Goal: Information Seeking & Learning: Learn about a topic

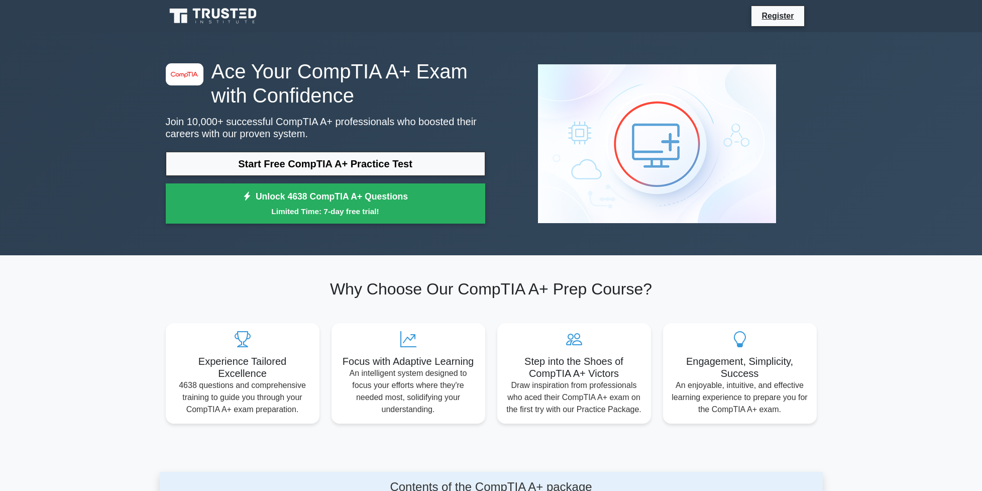
click at [295, 165] on link "Start Free CompTIA A+ Practice Test" at bounding box center [326, 164] width 320 height 24
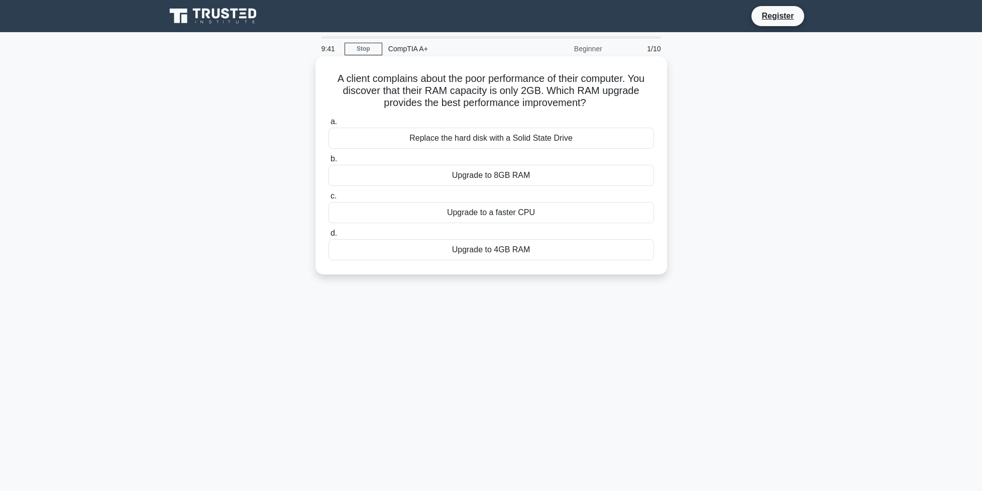
click at [476, 172] on div "Upgrade to 8GB RAM" at bounding box center [492, 175] width 326 height 21
click at [329, 162] on input "b. Upgrade to 8GB RAM" at bounding box center [329, 159] width 0 height 7
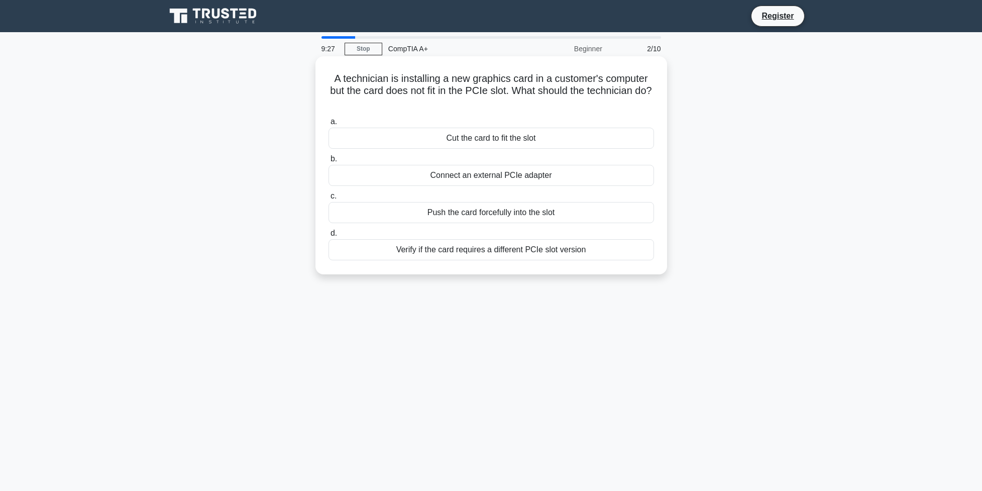
click at [466, 250] on div "Verify if the card requires a different PCIe slot version" at bounding box center [492, 249] width 326 height 21
click at [329, 237] on input "d. Verify if the card requires a different PCIe slot version" at bounding box center [329, 233] width 0 height 7
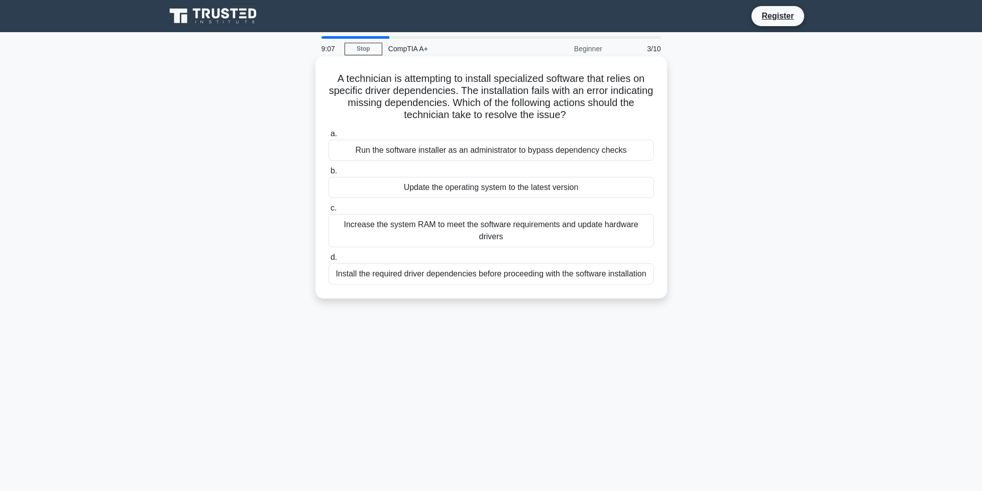
click at [432, 275] on div "Install the required driver dependencies before proceeding with the software in…" at bounding box center [492, 273] width 326 height 21
click at [329, 261] on input "d. Install the required driver dependencies before proceeding with the software…" at bounding box center [329, 257] width 0 height 7
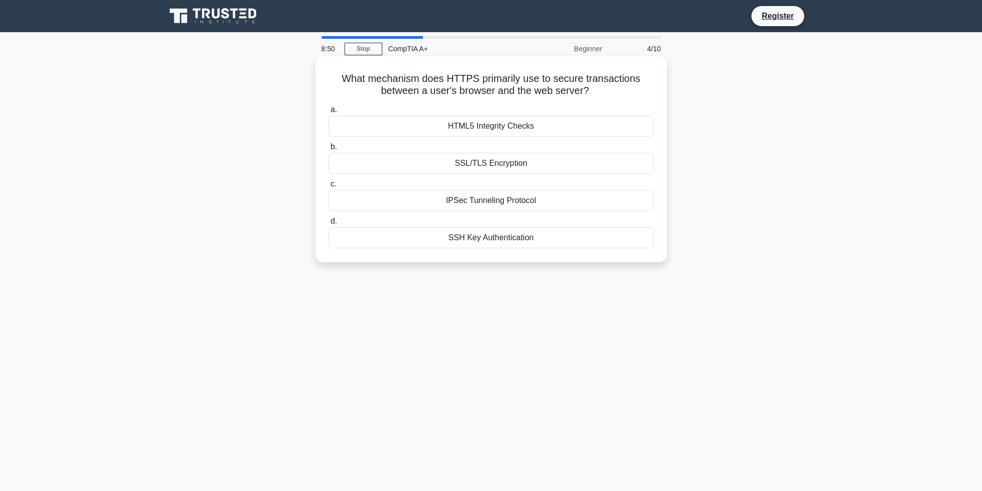
click at [470, 239] on div "SSH Key Authentication" at bounding box center [492, 237] width 326 height 21
click at [329, 225] on input "d. SSH Key Authentication" at bounding box center [329, 221] width 0 height 7
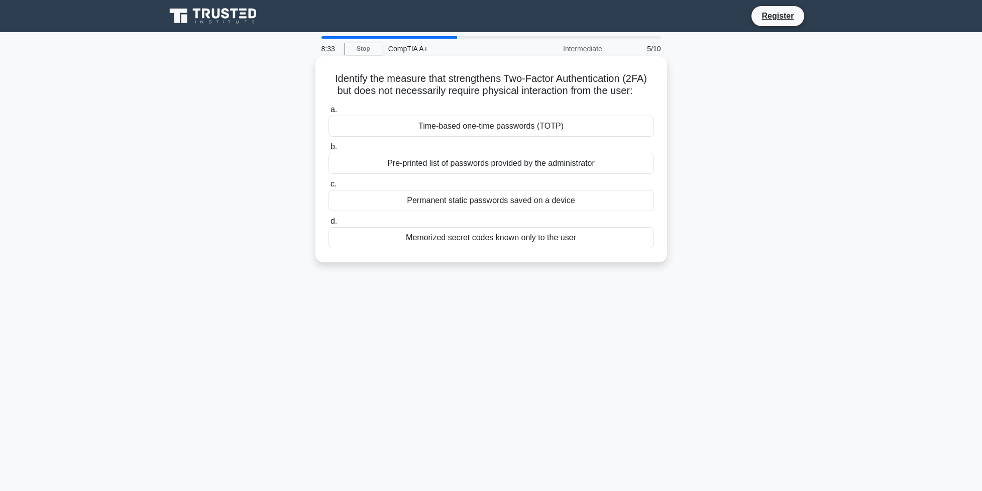
click at [464, 137] on div "Time-based one-time passwords (TOTP)" at bounding box center [492, 126] width 326 height 21
click at [329, 113] on input "a. Time-based one-time passwords (TOTP)" at bounding box center [329, 110] width 0 height 7
click at [468, 200] on div "Perform a system restart and reconnect the scanner" at bounding box center [492, 200] width 326 height 21
click at [329, 187] on input "c. Perform a system restart and reconnect the scanner" at bounding box center [329, 184] width 0 height 7
click at [479, 199] on div "Disable the user account" at bounding box center [492, 200] width 326 height 21
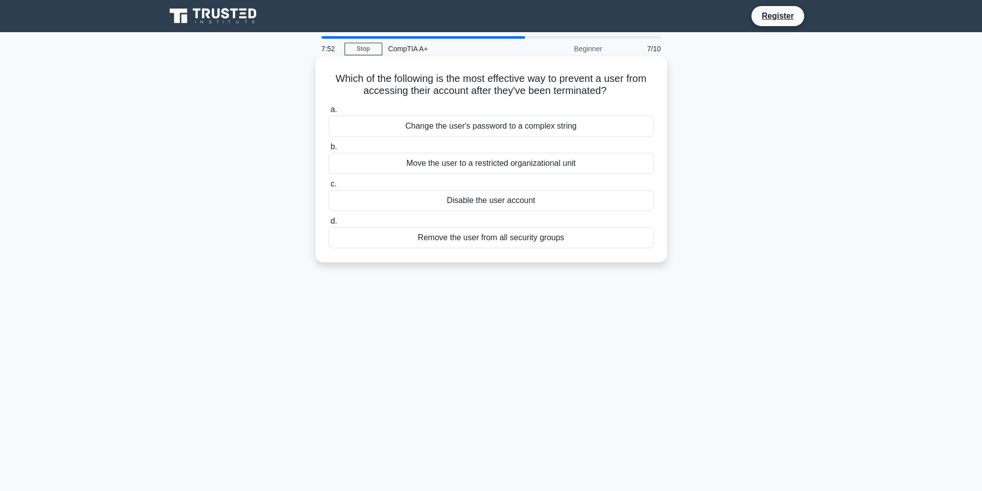
click at [329, 187] on input "c. Disable the user account" at bounding box center [329, 184] width 0 height 7
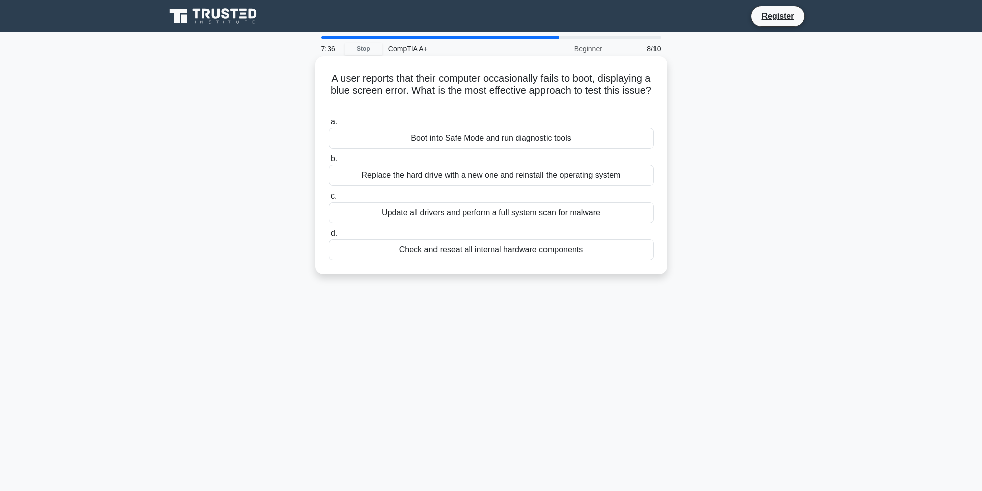
click at [466, 139] on div "Boot into Safe Mode and run diagnostic tools" at bounding box center [492, 138] width 326 height 21
click at [329, 125] on input "a. Boot into Safe Mode and run diagnostic tools" at bounding box center [329, 122] width 0 height 7
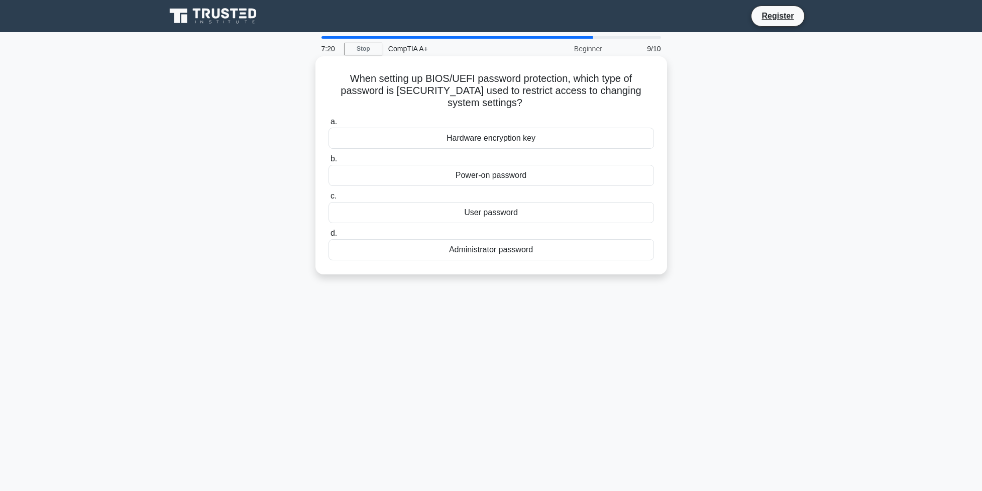
click at [480, 251] on div "Administrator password" at bounding box center [492, 249] width 326 height 21
click at [329, 237] on input "d. Administrator password" at bounding box center [329, 233] width 0 height 7
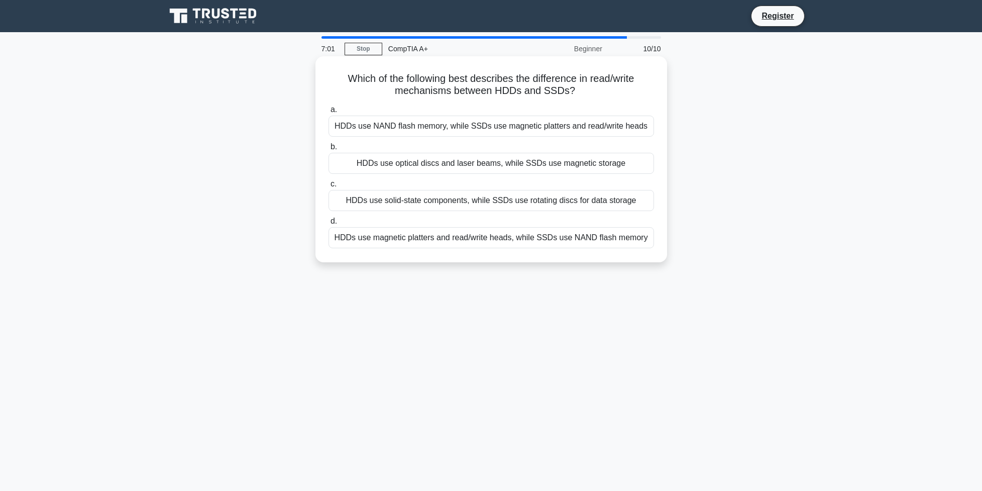
click at [419, 248] on div "HDDs use magnetic platters and read/write heads, while SSDs use NAND flash memo…" at bounding box center [492, 237] width 326 height 21
click at [329, 225] on input "d. HDDs use magnetic platters and read/write heads, while SSDs use NAND flash m…" at bounding box center [329, 221] width 0 height 7
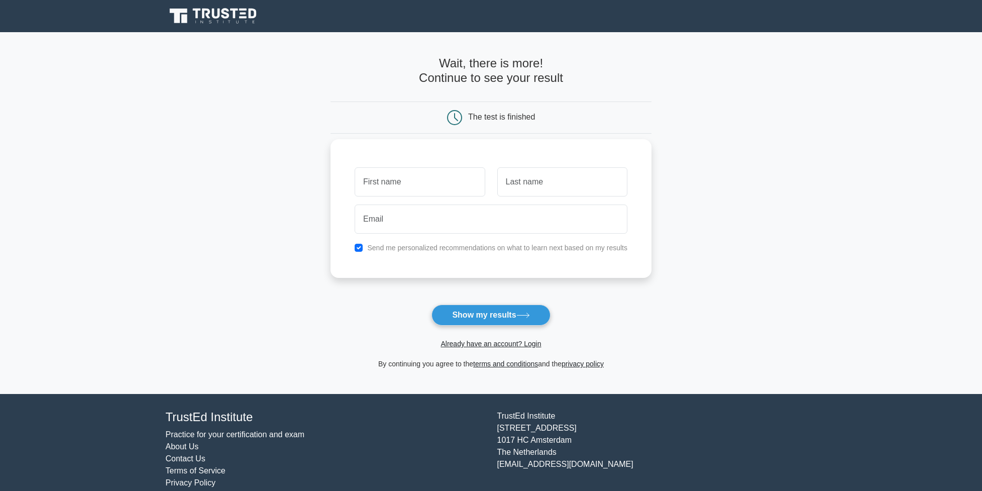
click at [425, 180] on input "text" at bounding box center [420, 181] width 130 height 29
type input "ben"
type input "dignard"
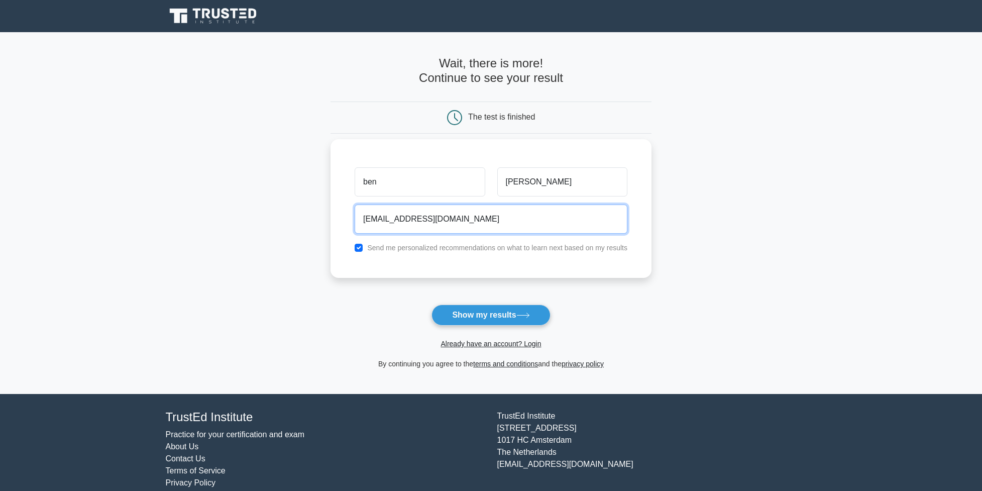
type input "bendignard@gmail.com"
click at [356, 248] on div "Send me personalized recommendations on what to learn next based on my results" at bounding box center [491, 248] width 285 height 12
click at [355, 247] on input "checkbox" at bounding box center [359, 248] width 8 height 8
checkbox input "false"
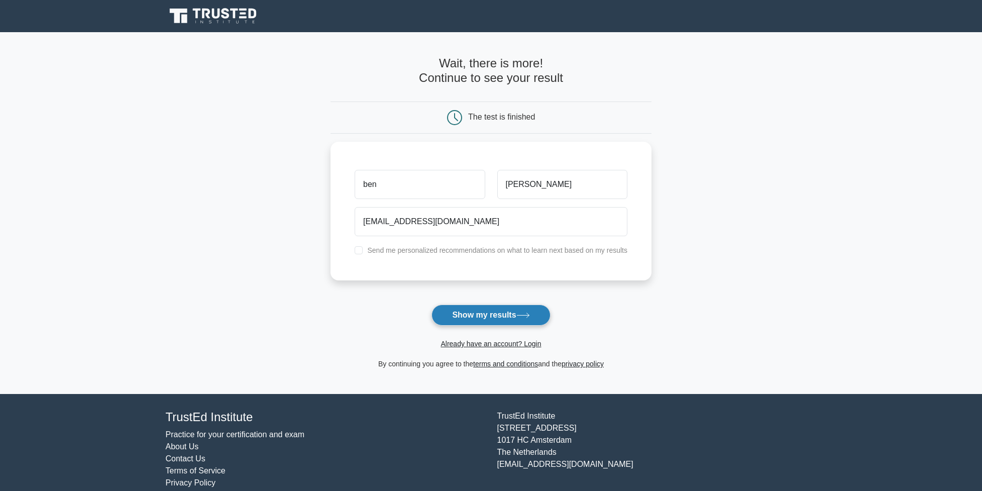
click at [508, 317] on button "Show my results" at bounding box center [491, 314] width 119 height 21
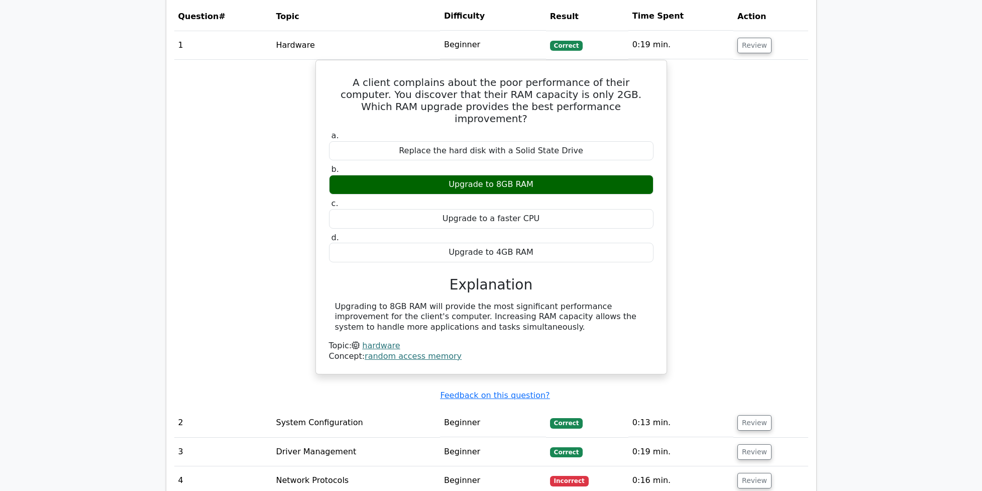
scroll to position [1123, 0]
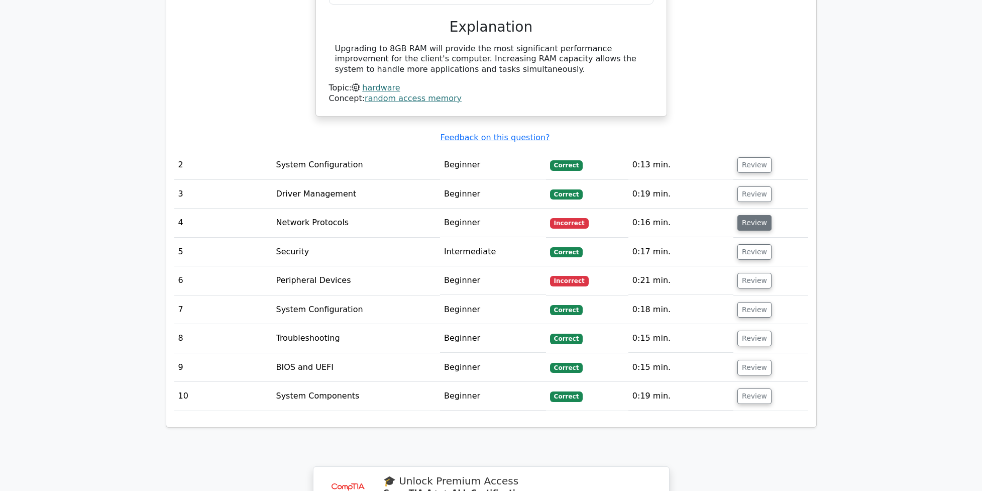
click at [752, 224] on button "Review" at bounding box center [755, 223] width 34 height 16
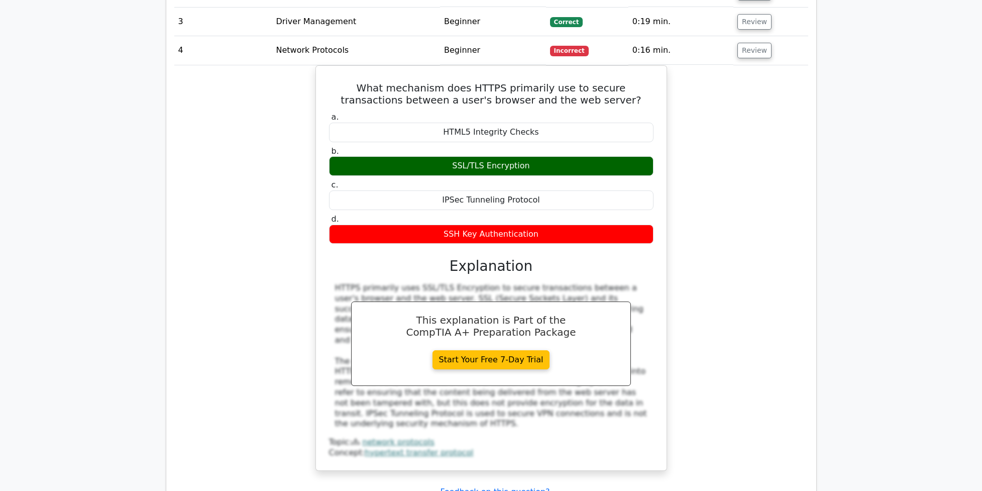
scroll to position [1595, 0]
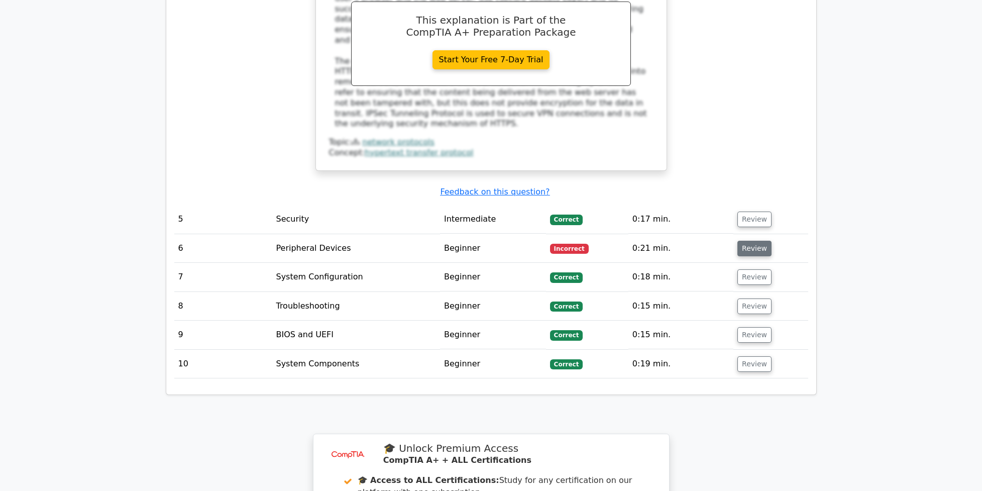
click at [748, 250] on button "Review" at bounding box center [755, 249] width 34 height 16
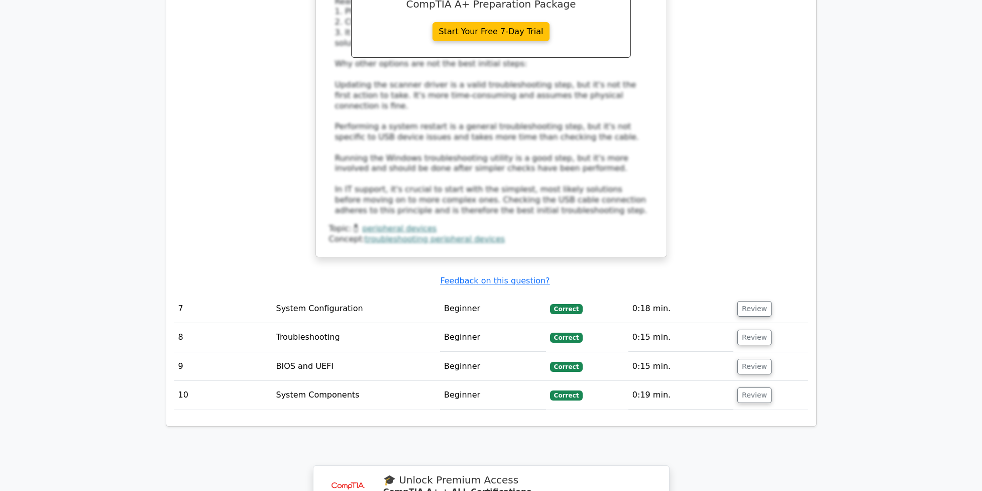
scroll to position [2377, 0]
